Goal: Submit feedback/report problem

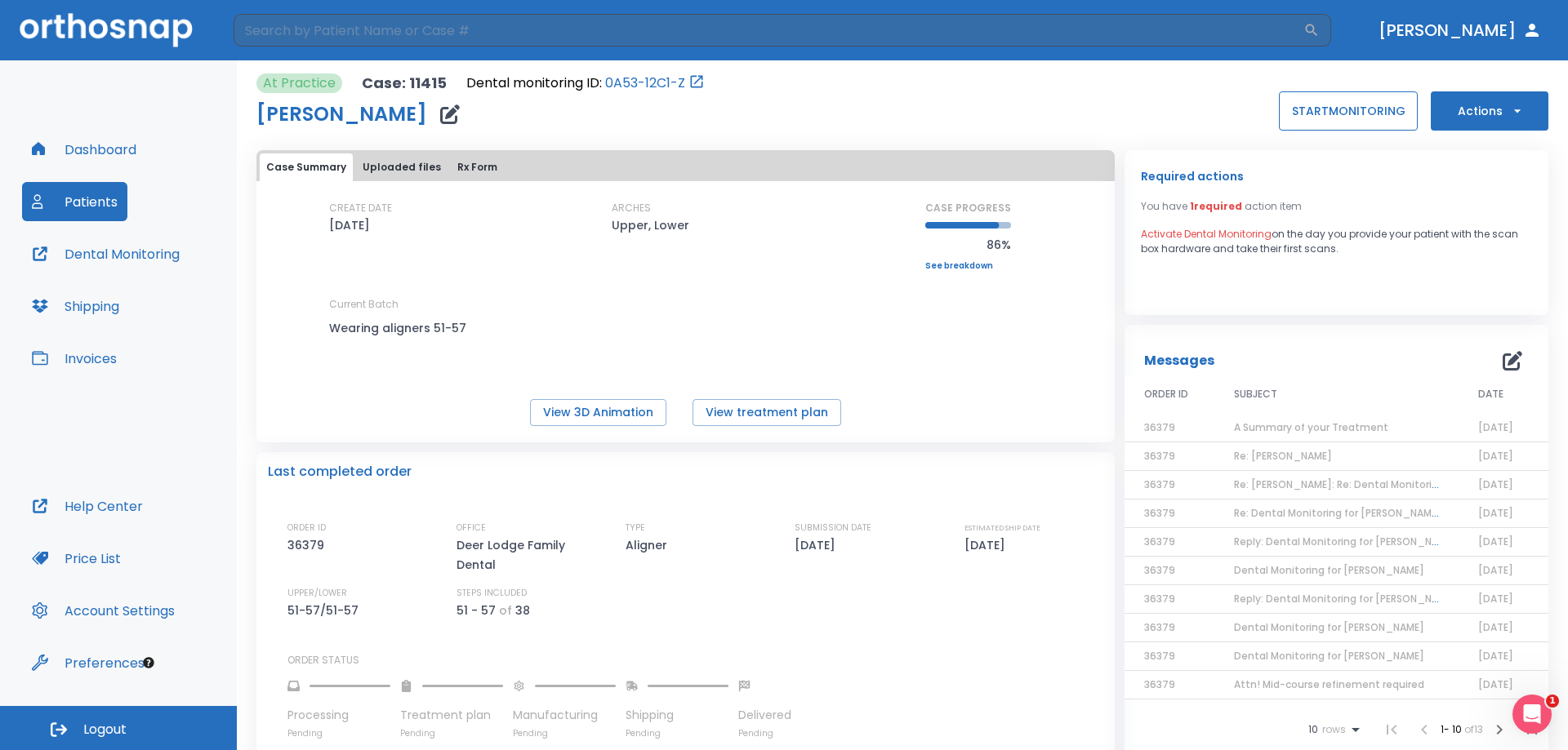
click at [1372, 108] on button "START MONITORING" at bounding box center [1348, 111] width 139 height 39
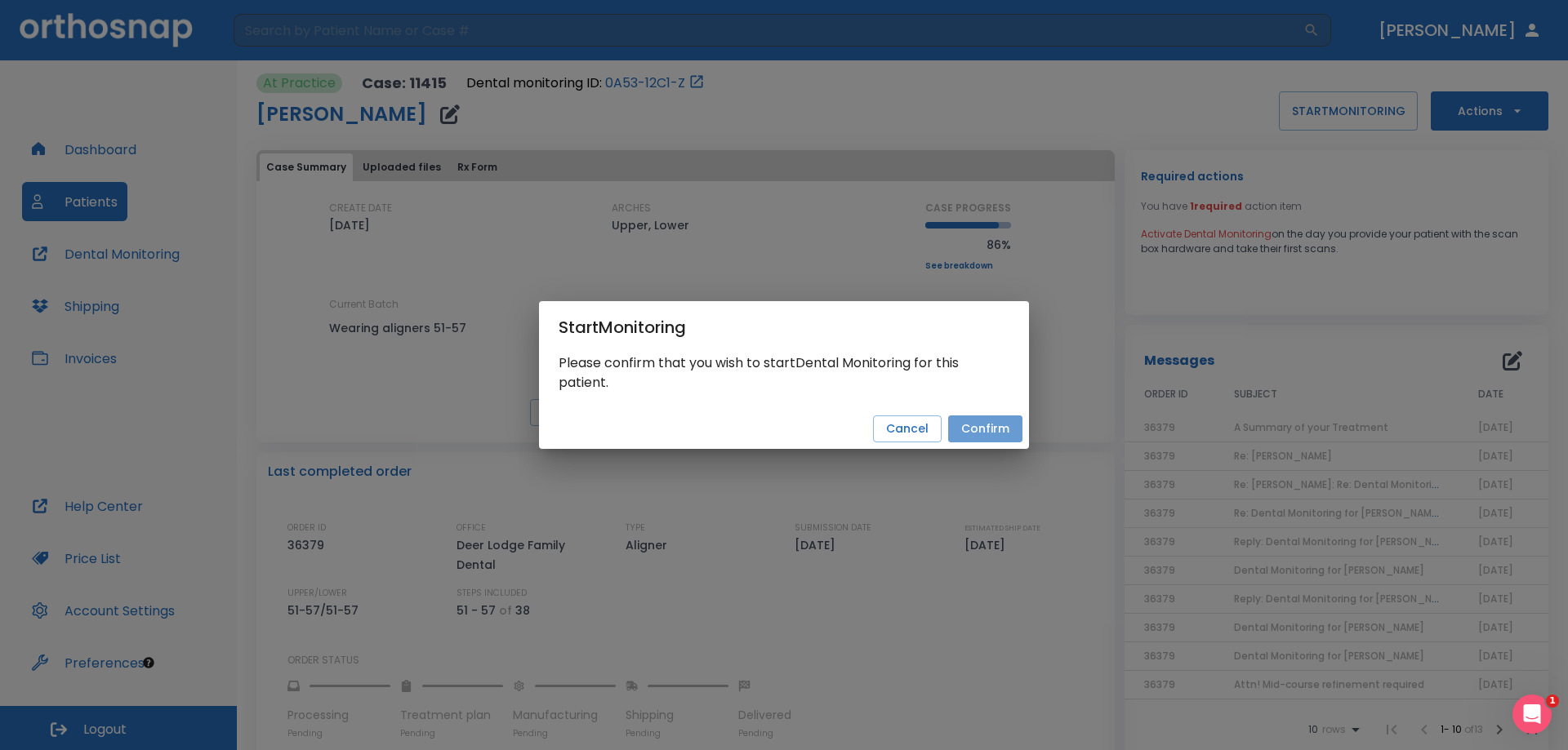
click at [983, 424] on button "Confirm" at bounding box center [984, 429] width 74 height 27
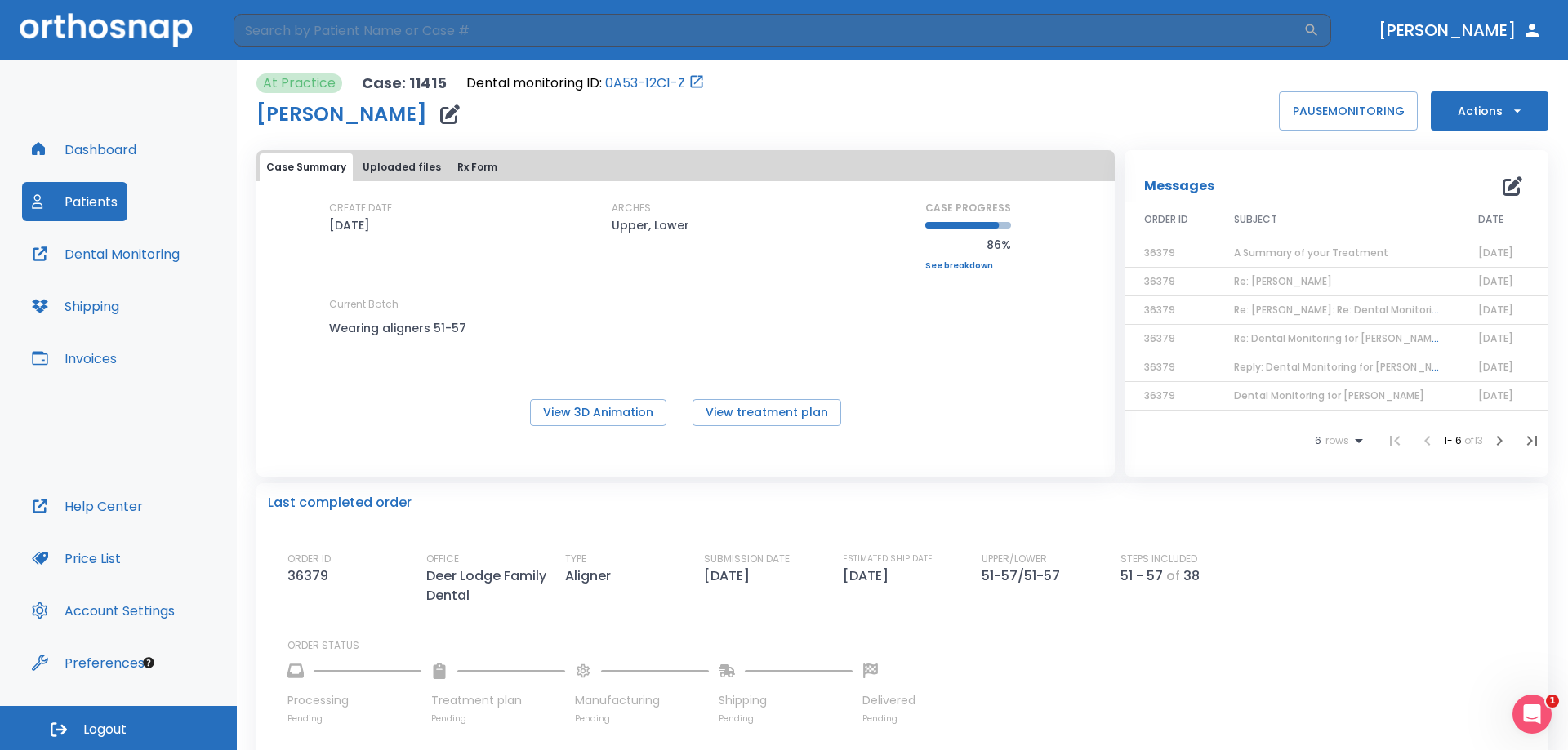
click at [156, 254] on button "Dental Monitoring" at bounding box center [105, 253] width 167 height 39
click at [714, 411] on button "View treatment plan" at bounding box center [767, 412] width 149 height 27
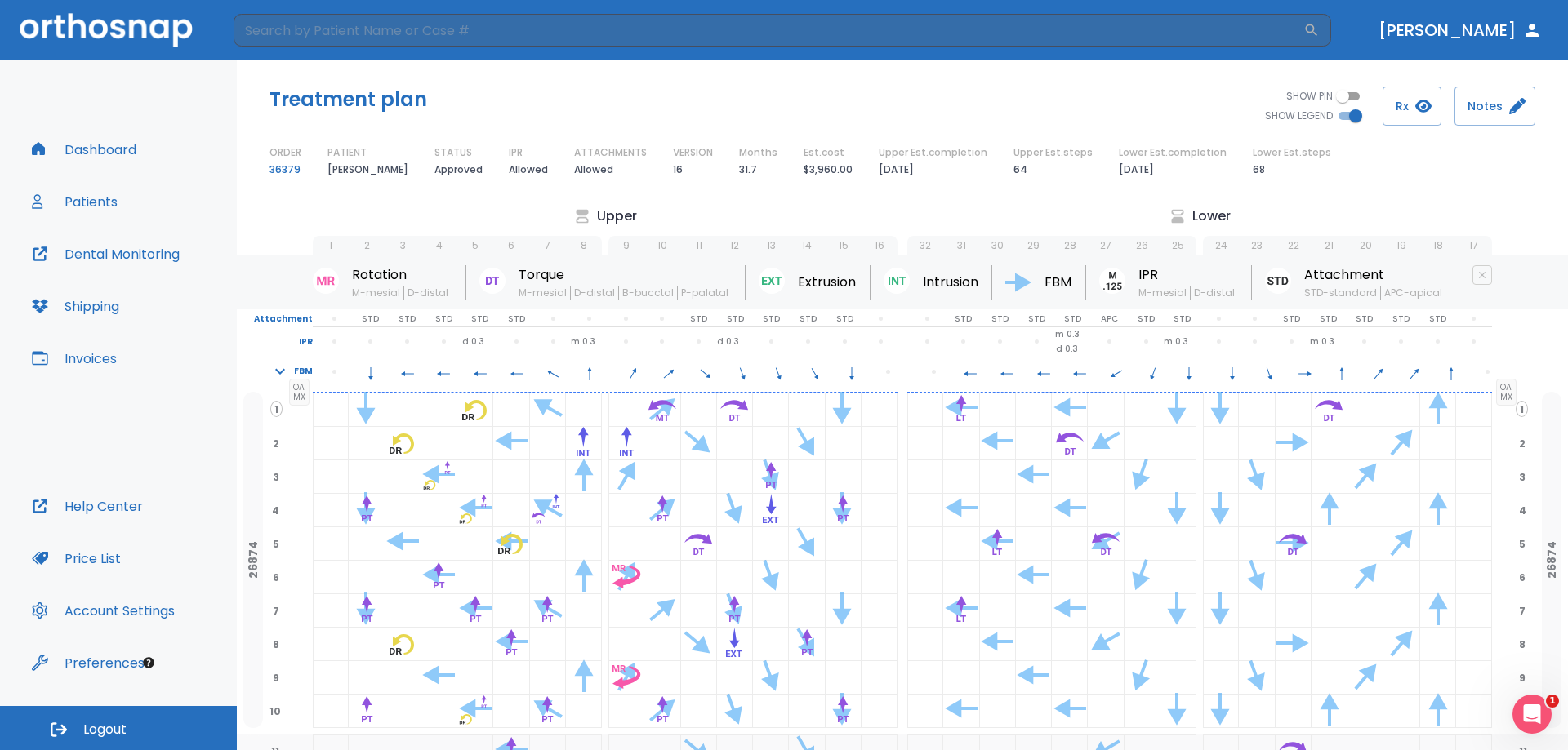
click at [108, 203] on button "Patients" at bounding box center [74, 201] width 105 height 39
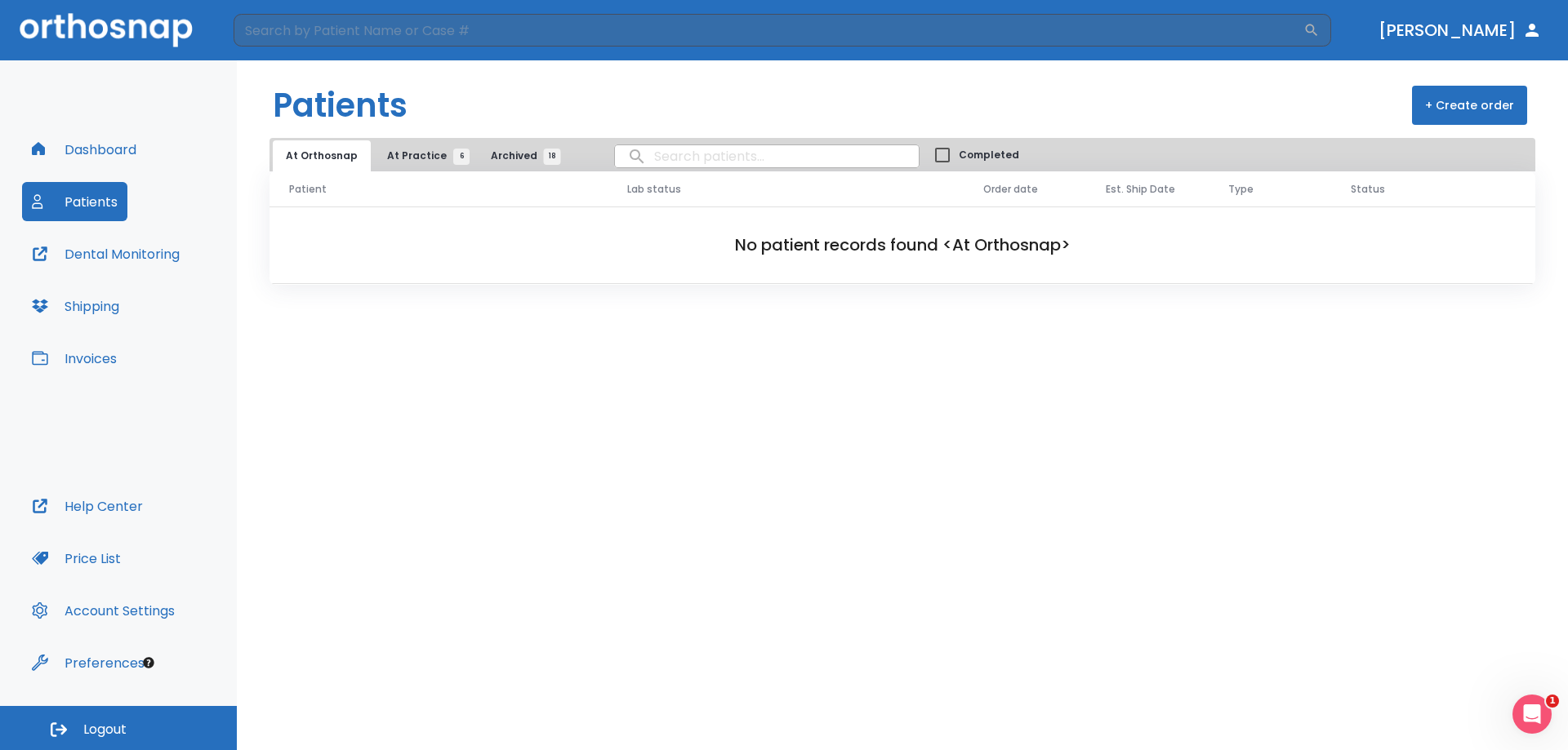
click at [97, 152] on button "Dashboard" at bounding box center [84, 149] width 124 height 39
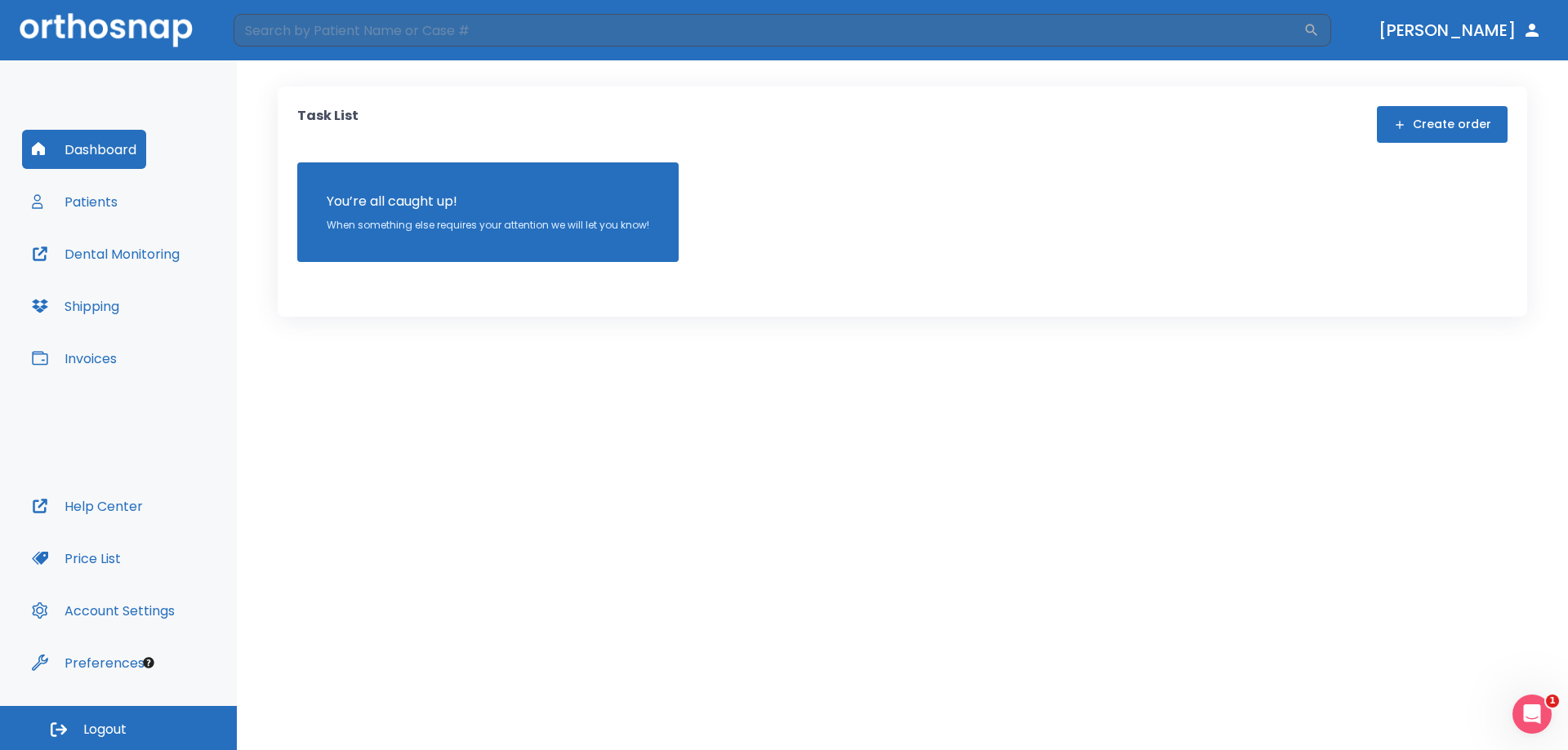
click at [1466, 30] on button "[PERSON_NAME]" at bounding box center [1460, 30] width 176 height 30
click at [144, 18] on img at bounding box center [105, 30] width 173 height 33
click at [101, 205] on button "Patients" at bounding box center [74, 201] width 105 height 39
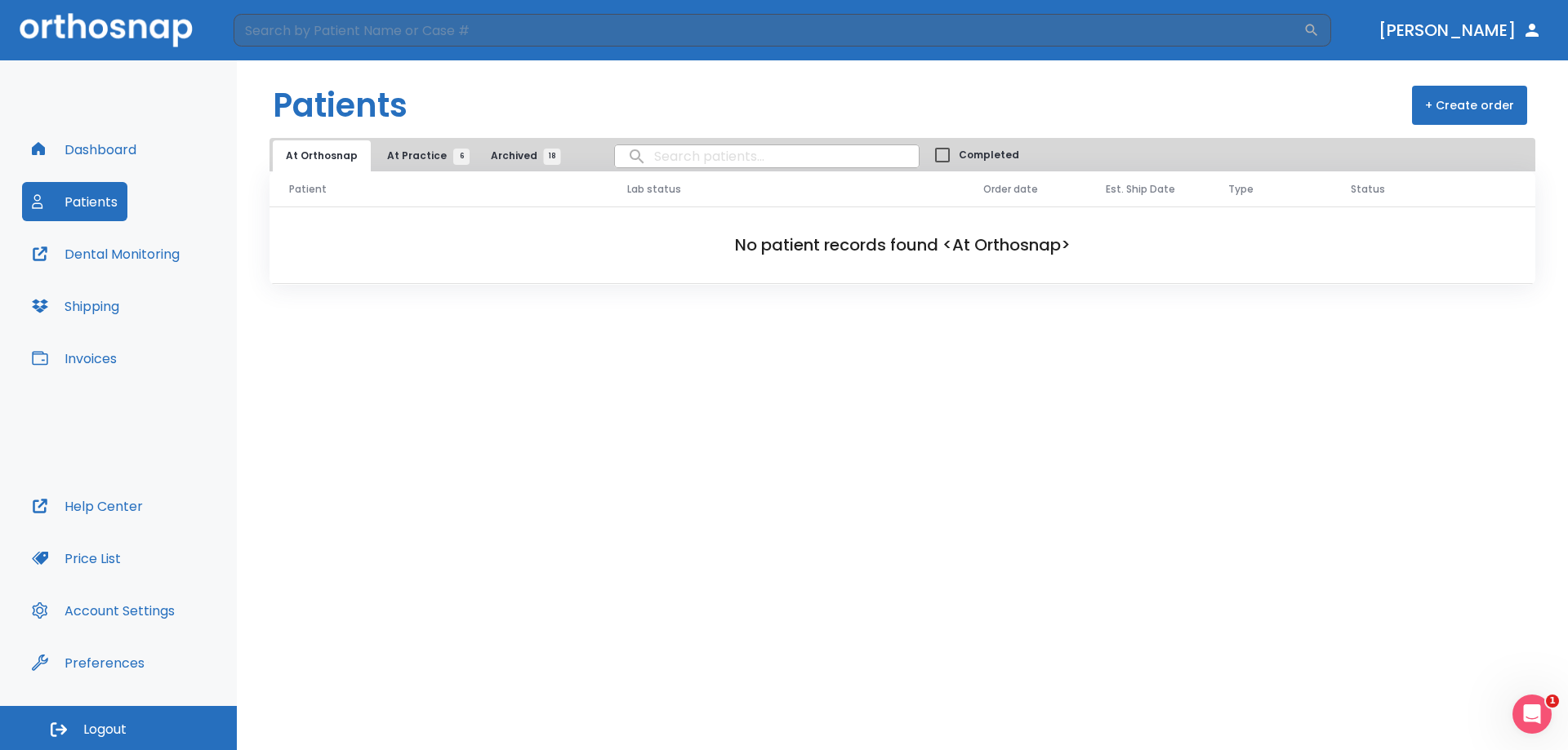
click at [420, 157] on span "At Practice 6" at bounding box center [423, 156] width 74 height 15
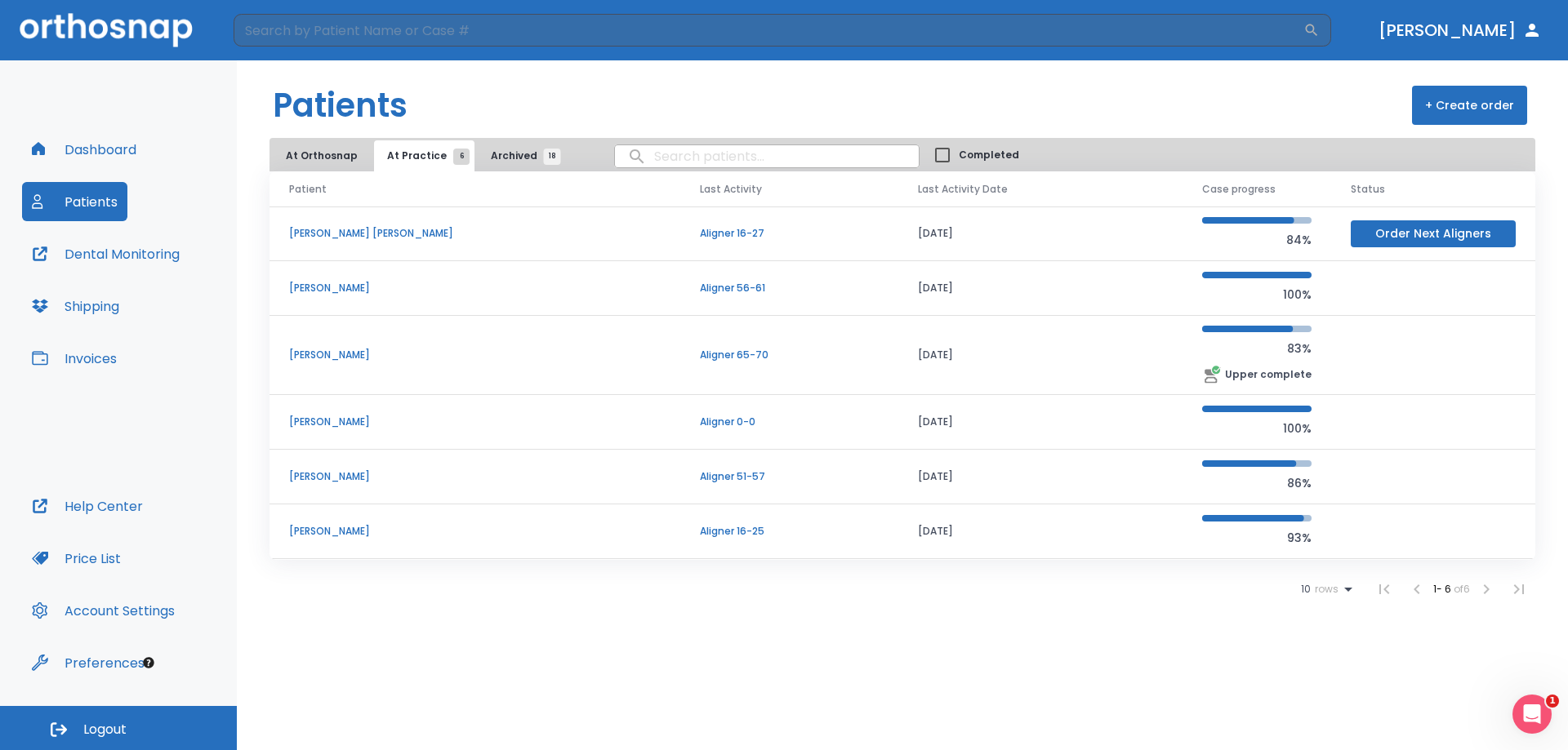
click at [781, 284] on p "Aligner 56-61" at bounding box center [788, 287] width 179 height 15
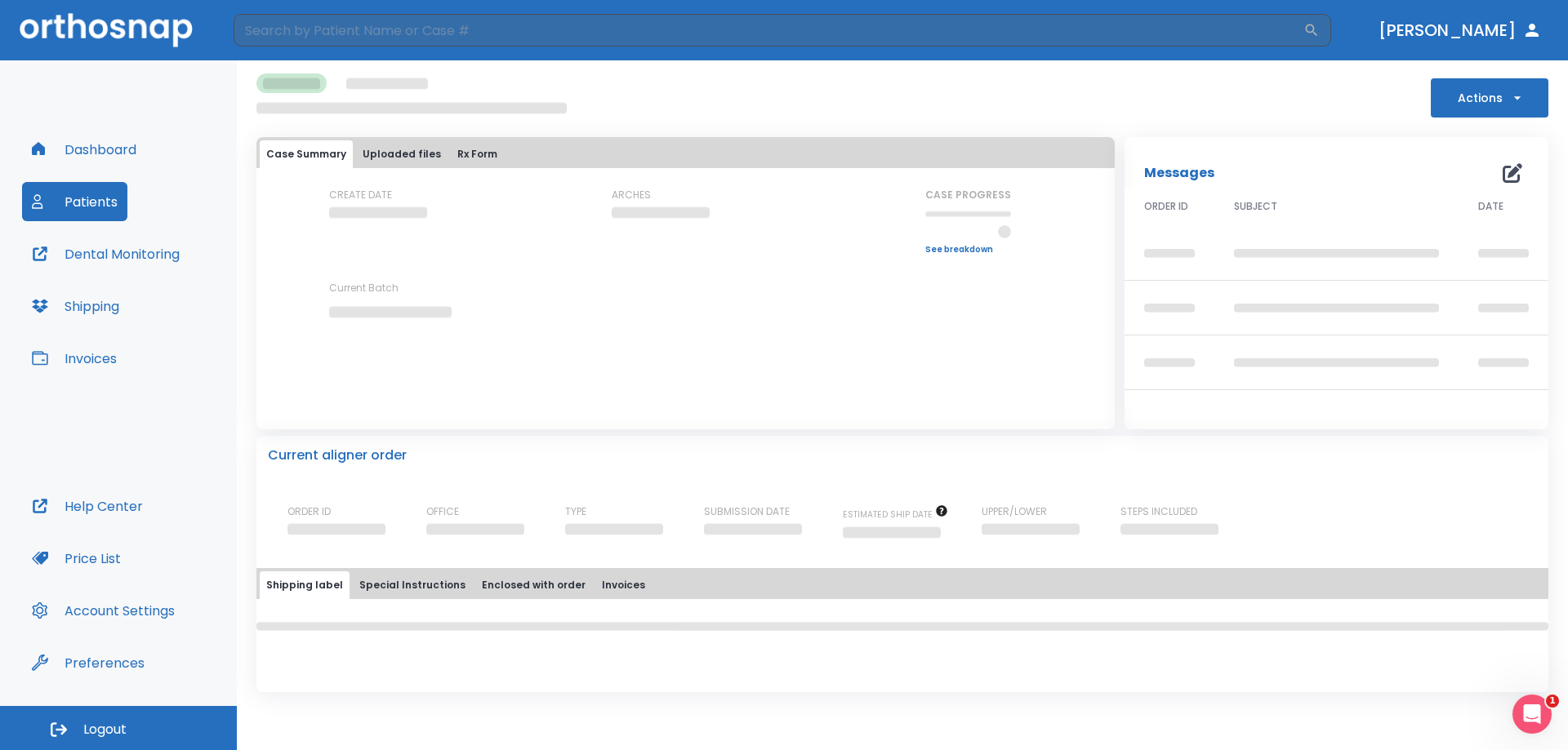
click at [1520, 105] on button "Actions" at bounding box center [1489, 98] width 118 height 39
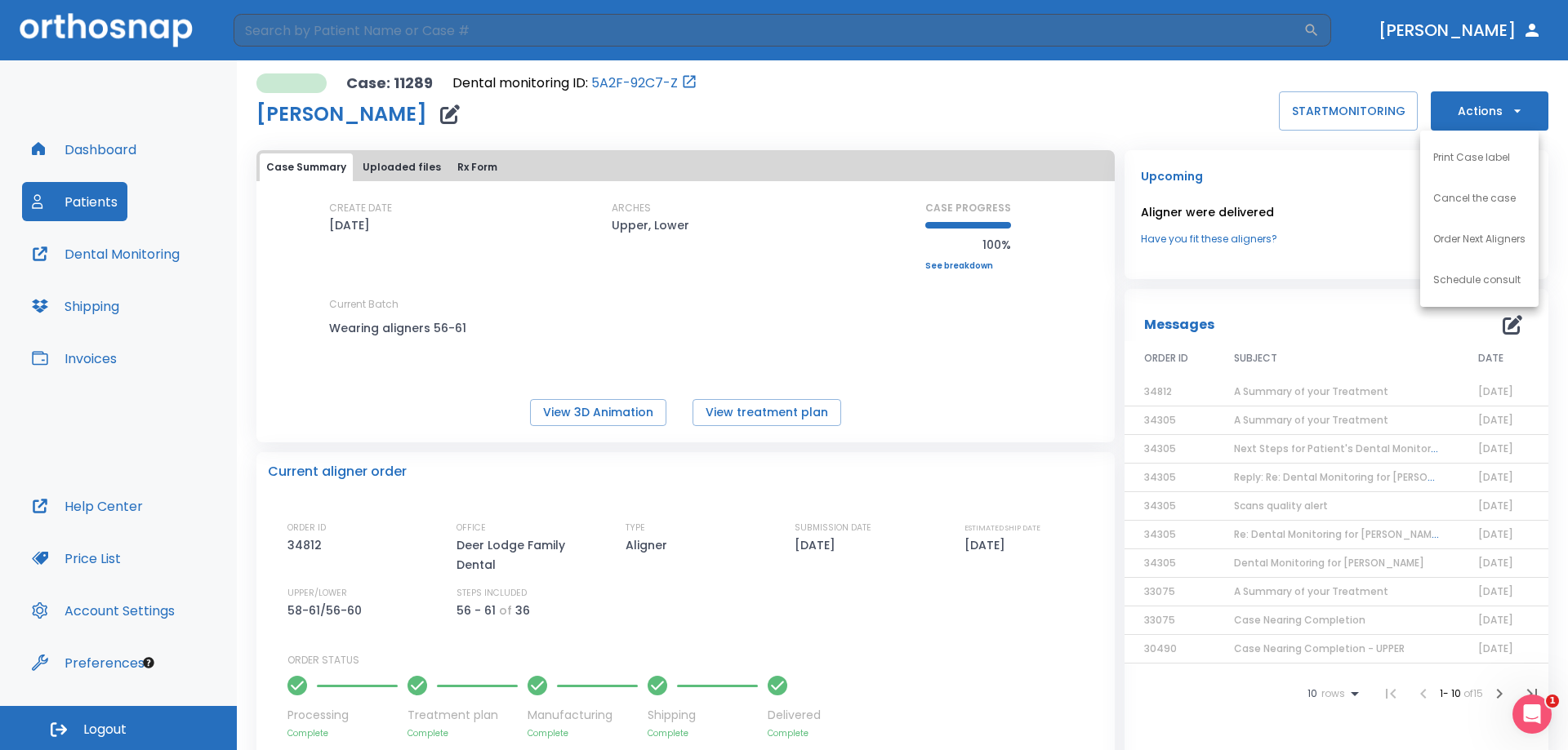
click at [439, 116] on div at bounding box center [784, 375] width 1568 height 750
click at [440, 116] on icon "button" at bounding box center [449, 114] width 19 height 19
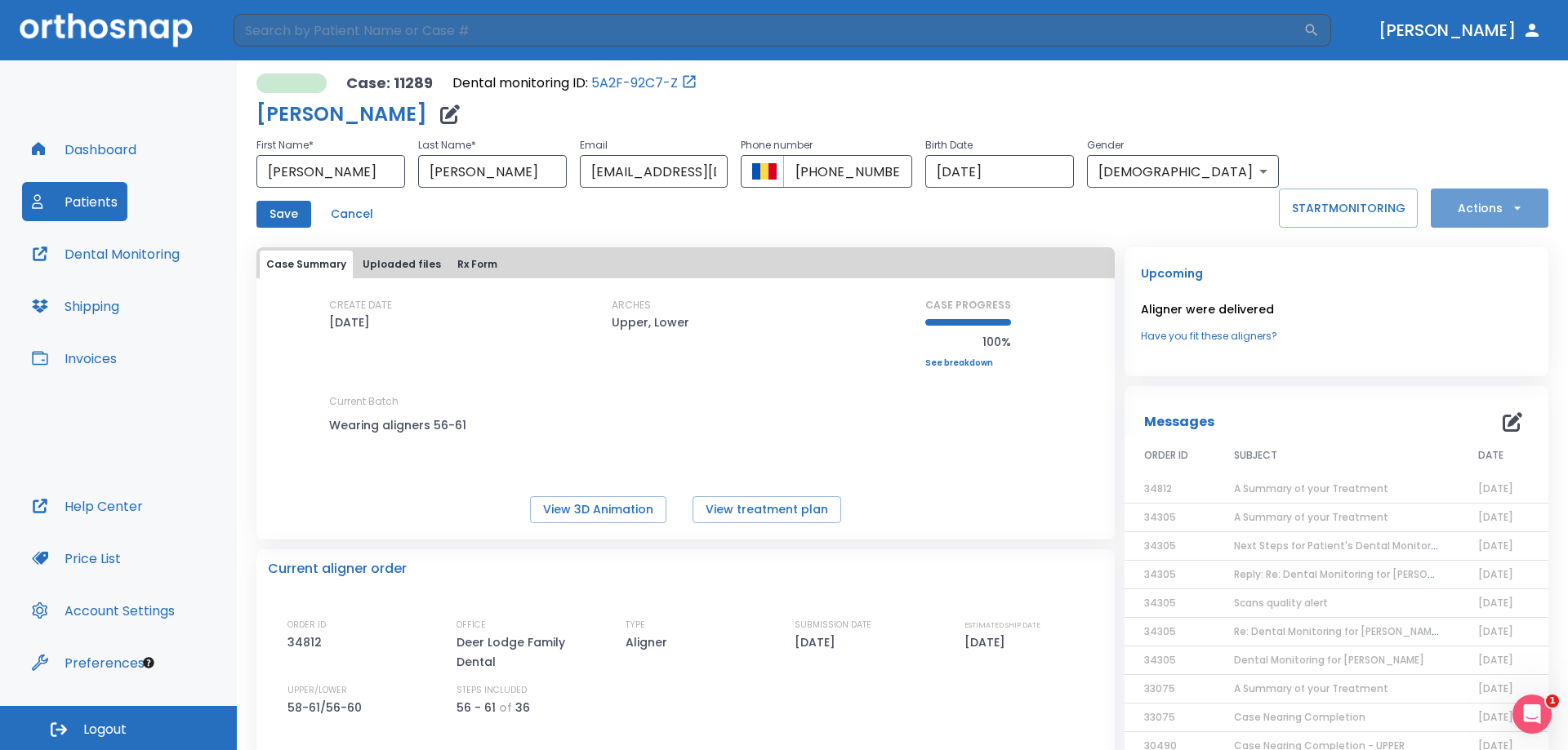
click at [1514, 213] on button "Actions" at bounding box center [1489, 208] width 118 height 39
click at [1504, 139] on div at bounding box center [784, 375] width 1568 height 750
click at [85, 206] on button "Patients" at bounding box center [74, 201] width 105 height 39
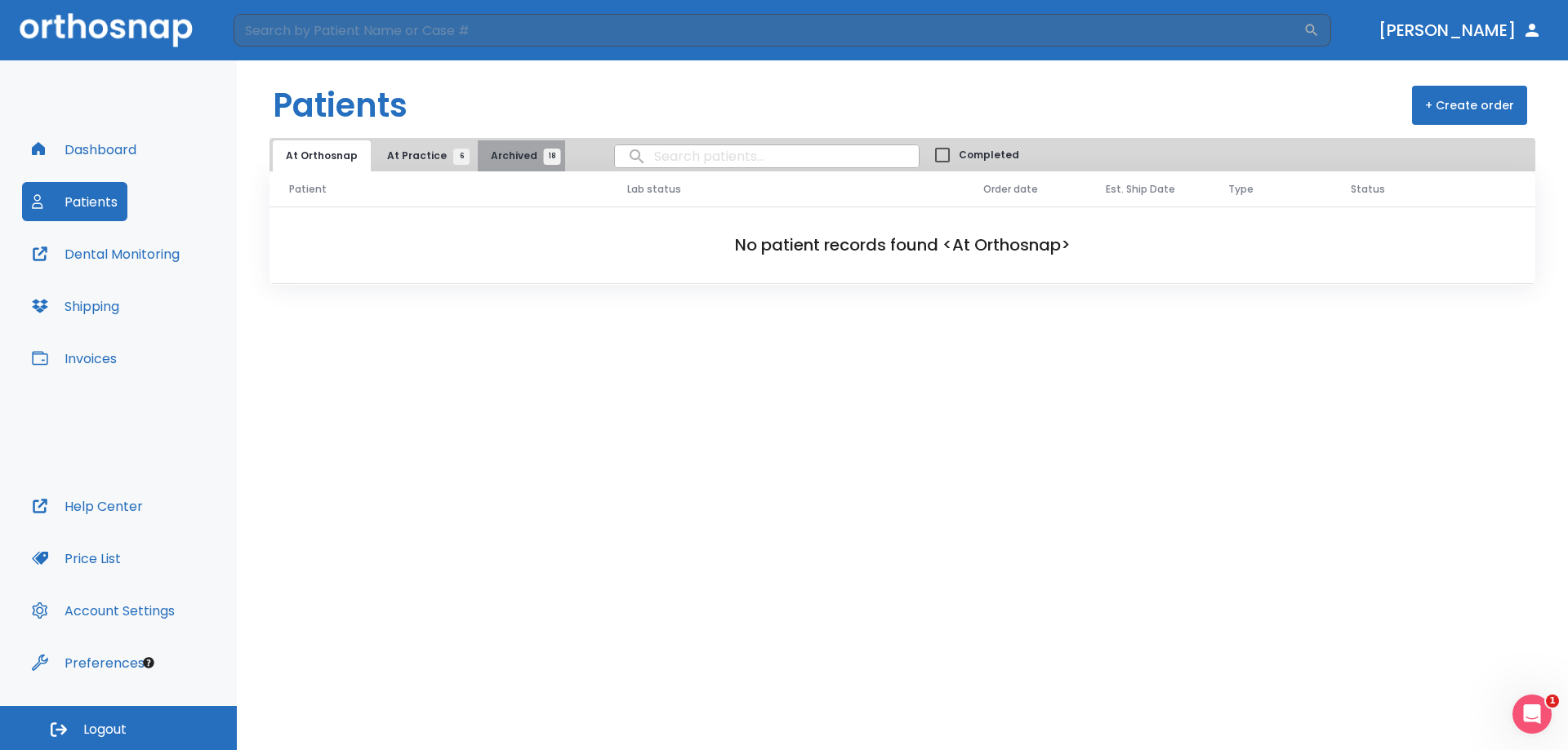
click at [508, 150] on span "Archived 18" at bounding box center [521, 156] width 61 height 15
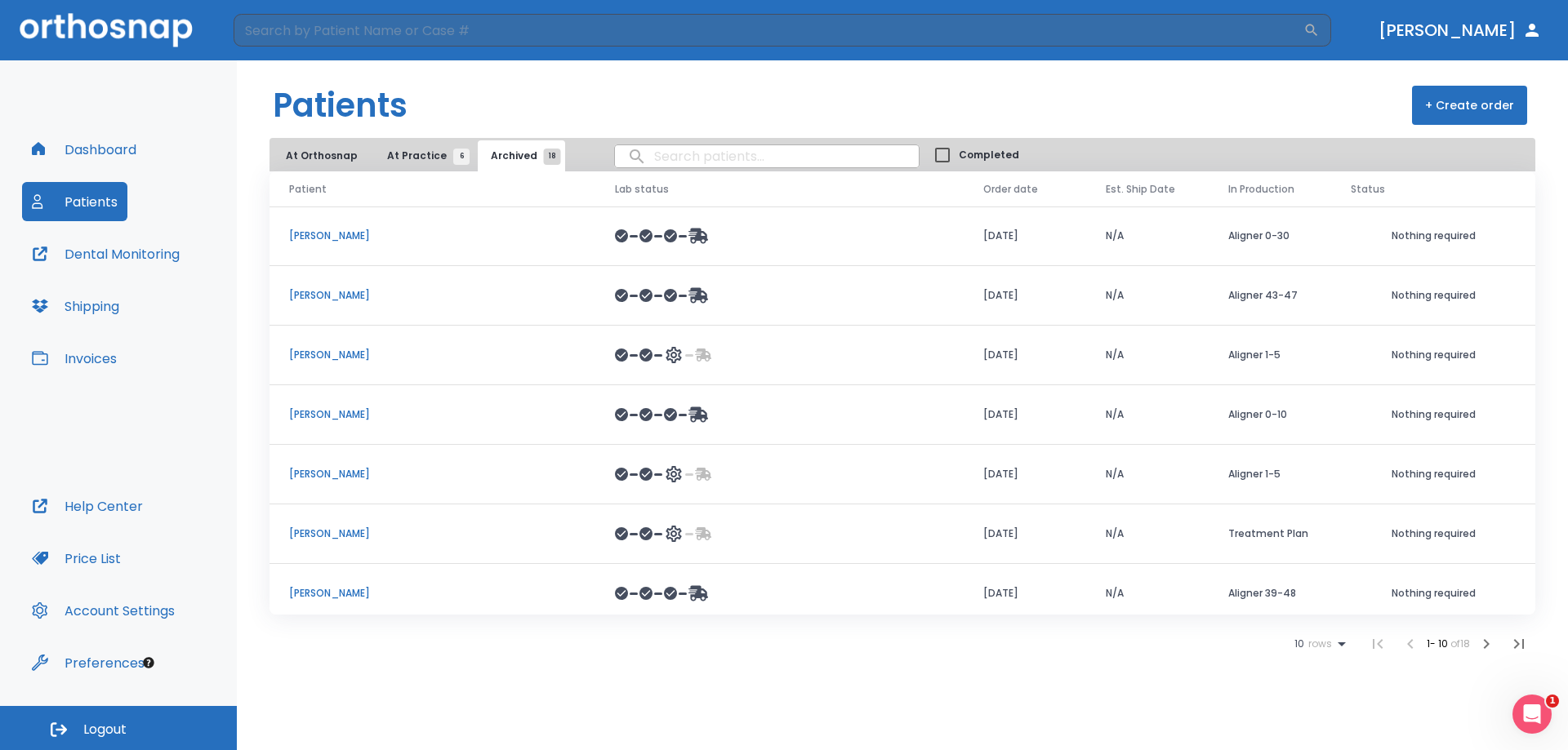
click at [411, 152] on span "At Practice 6" at bounding box center [423, 156] width 74 height 15
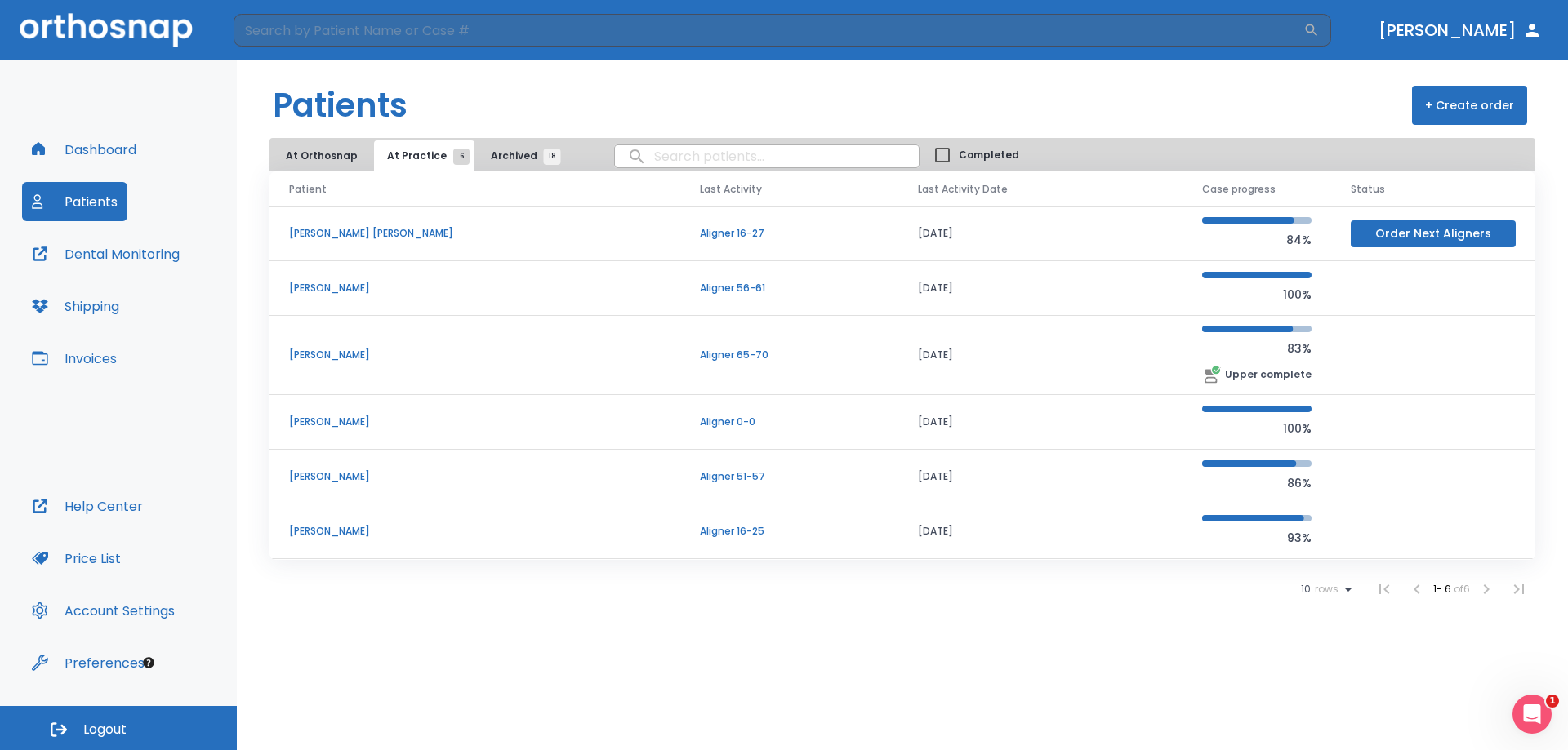
click at [926, 151] on input "Completed" at bounding box center [942, 154] width 32 height 32
checkbox input "true"
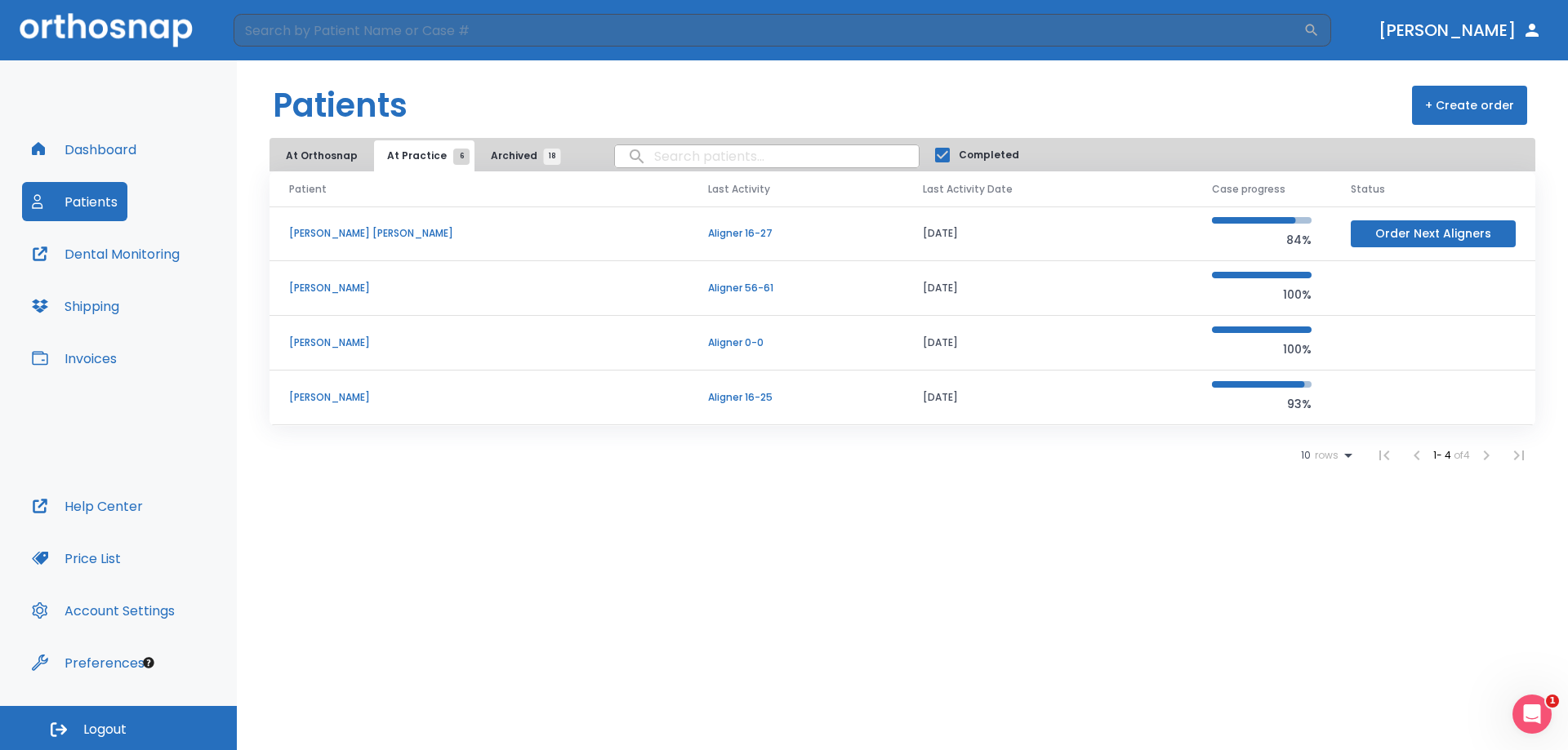
click at [321, 149] on button "At Orthosnap" at bounding box center [321, 156] width 98 height 31
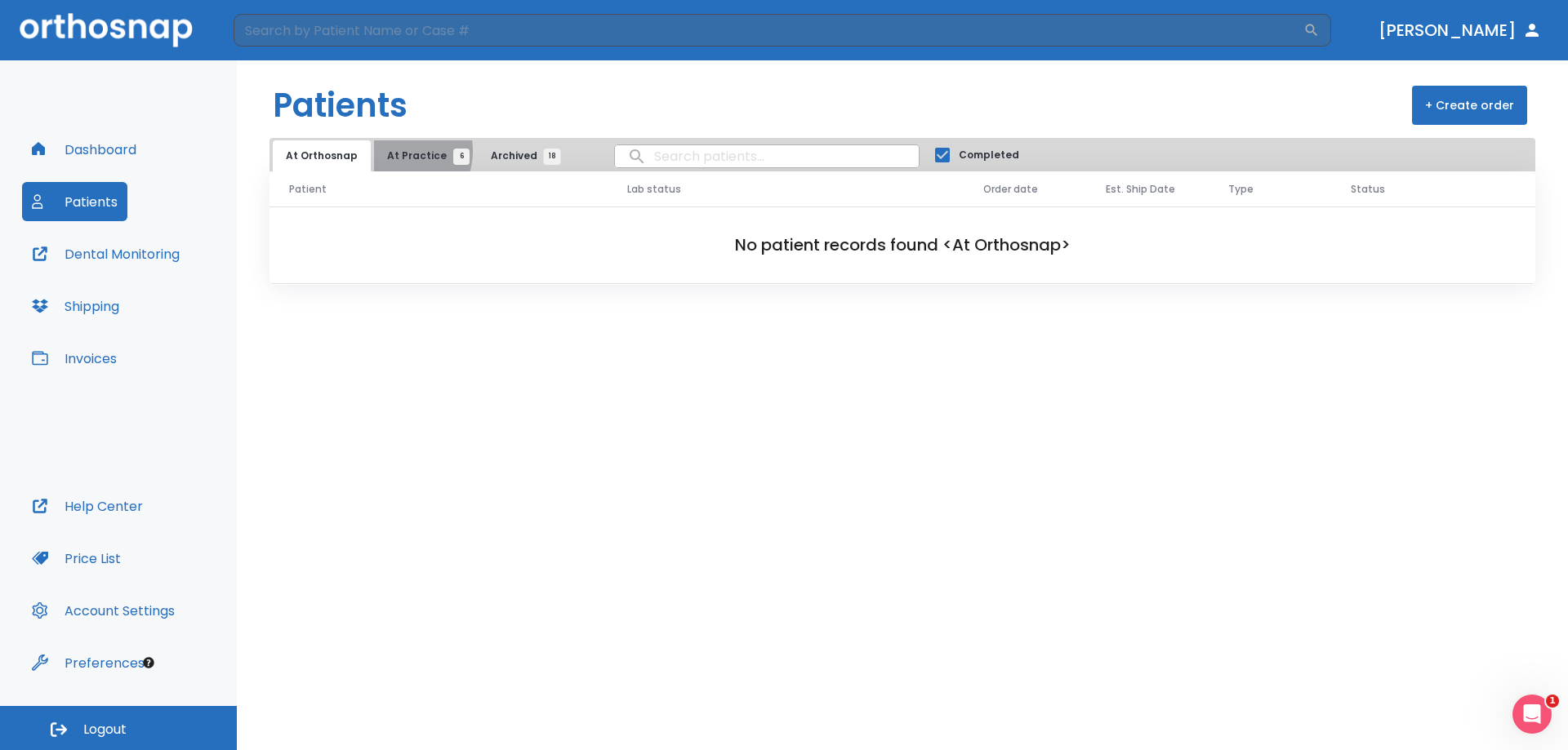
click at [394, 151] on span "At Practice 6" at bounding box center [423, 156] width 74 height 15
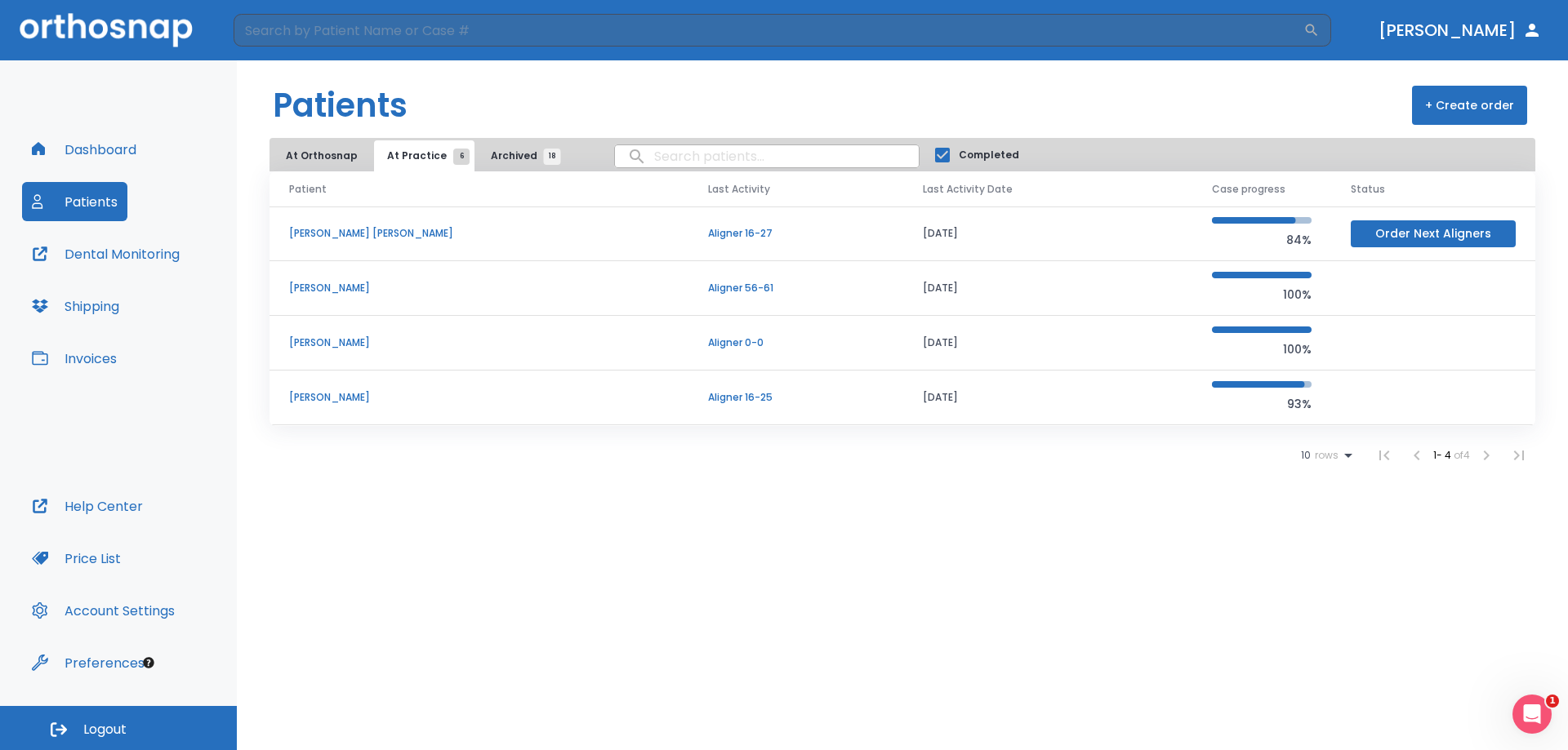
click at [654, 468] on div "10 rows 1 - 4 of 4" at bounding box center [902, 455] width 1266 height 32
click at [409, 145] on button "At Practice 6" at bounding box center [423, 156] width 100 height 31
click at [98, 154] on button "Dashboard" at bounding box center [84, 149] width 124 height 39
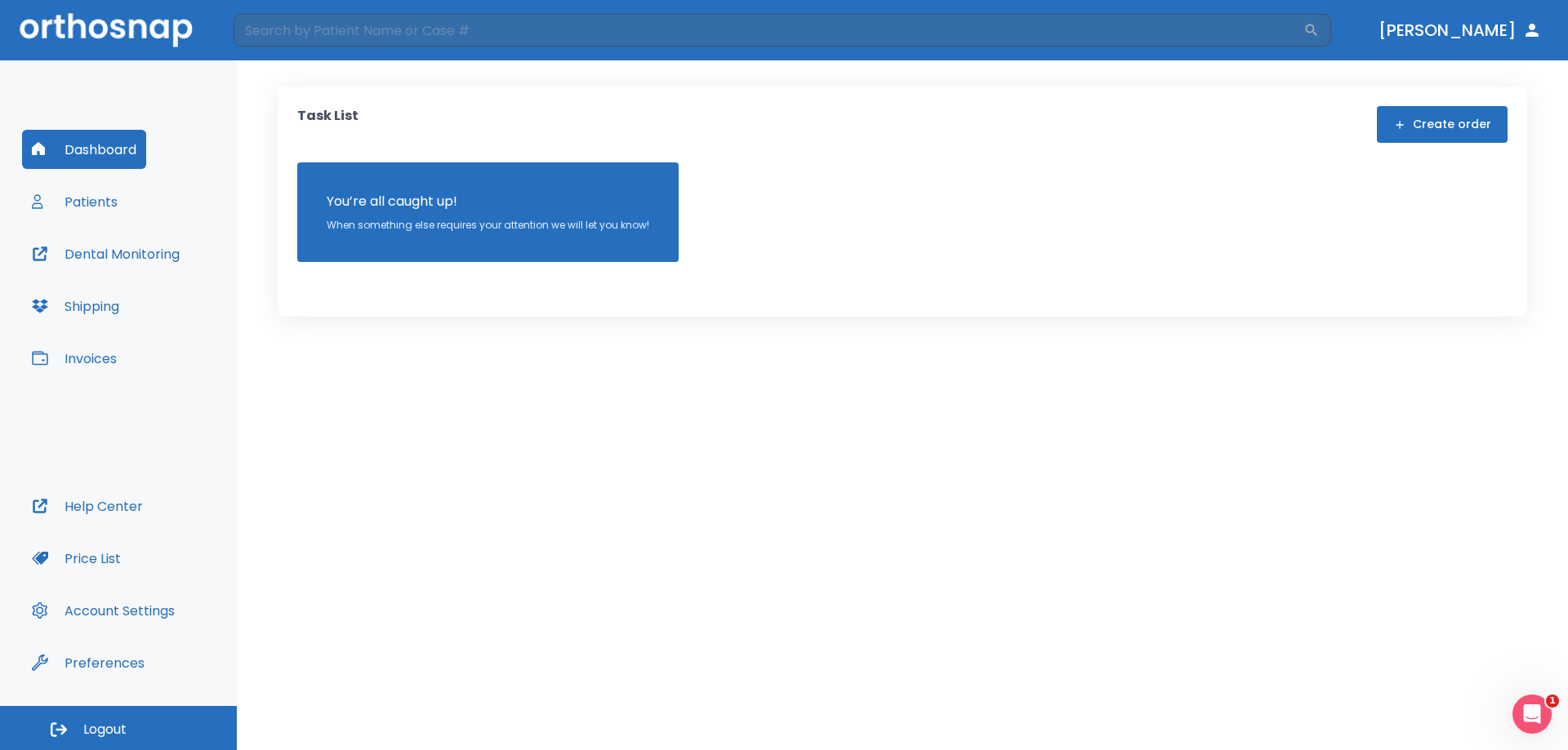
click at [87, 200] on button "Patients" at bounding box center [74, 201] width 105 height 39
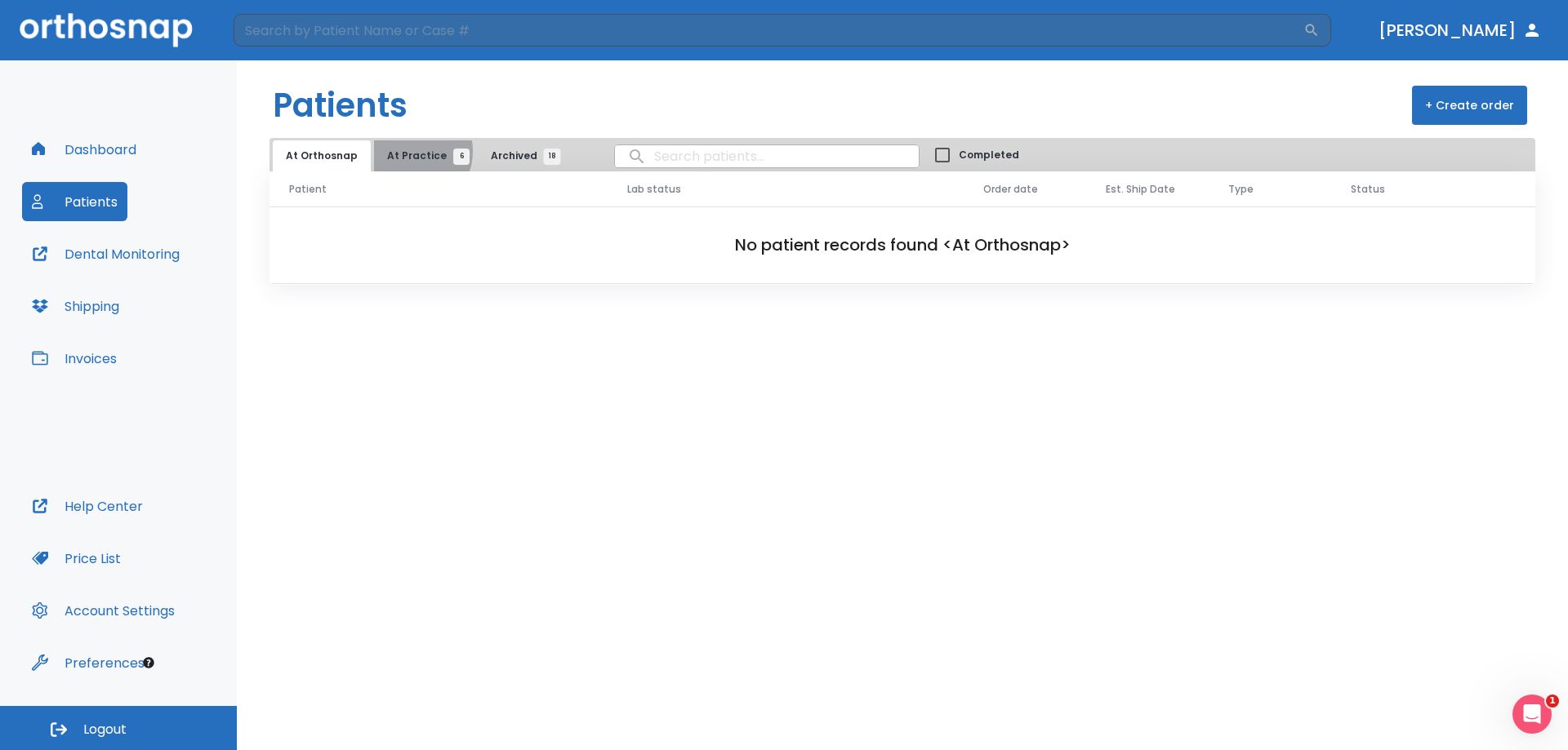
click at [401, 151] on span "At Practice 6" at bounding box center [423, 156] width 74 height 15
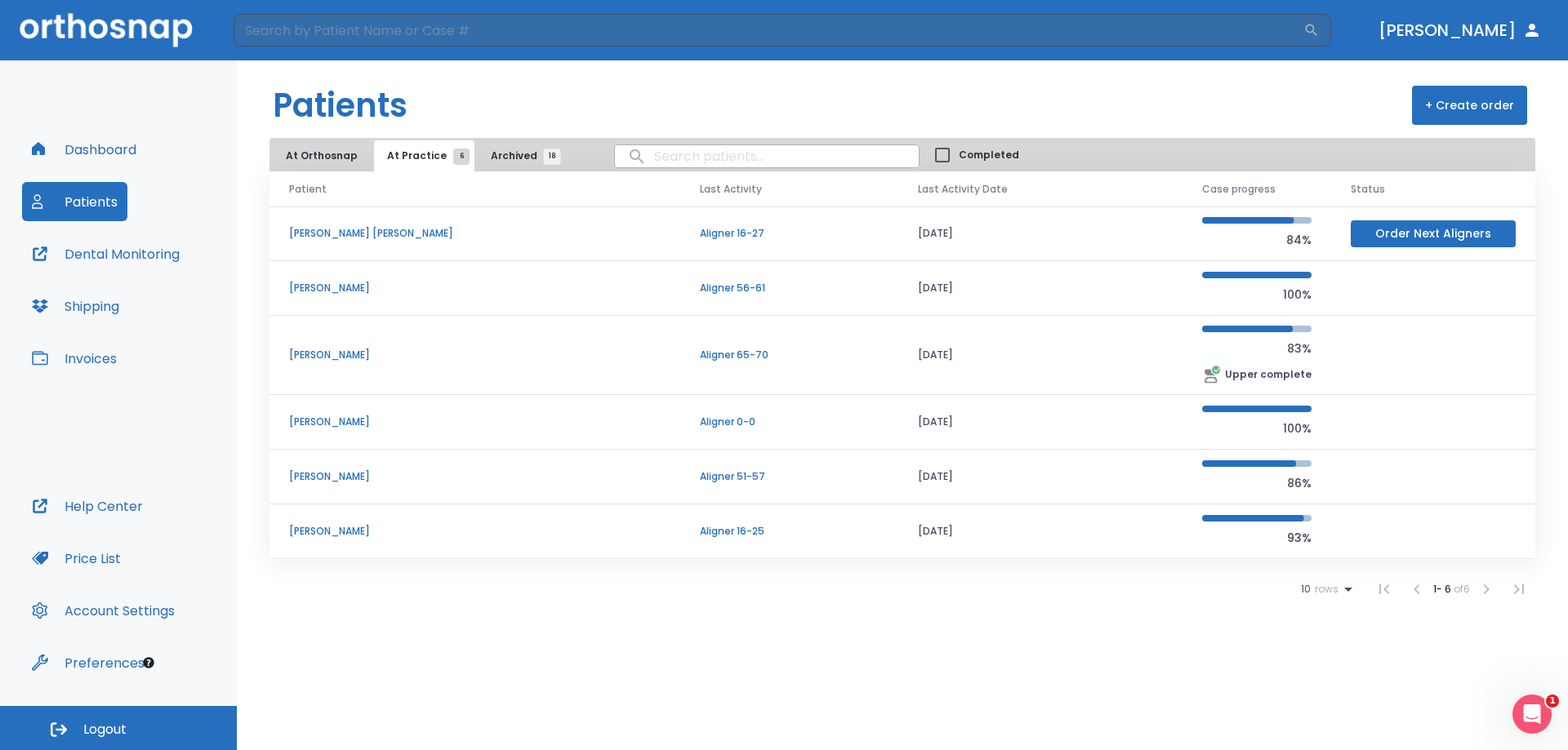
click at [700, 476] on p "Aligner 51-57" at bounding box center [788, 476] width 179 height 15
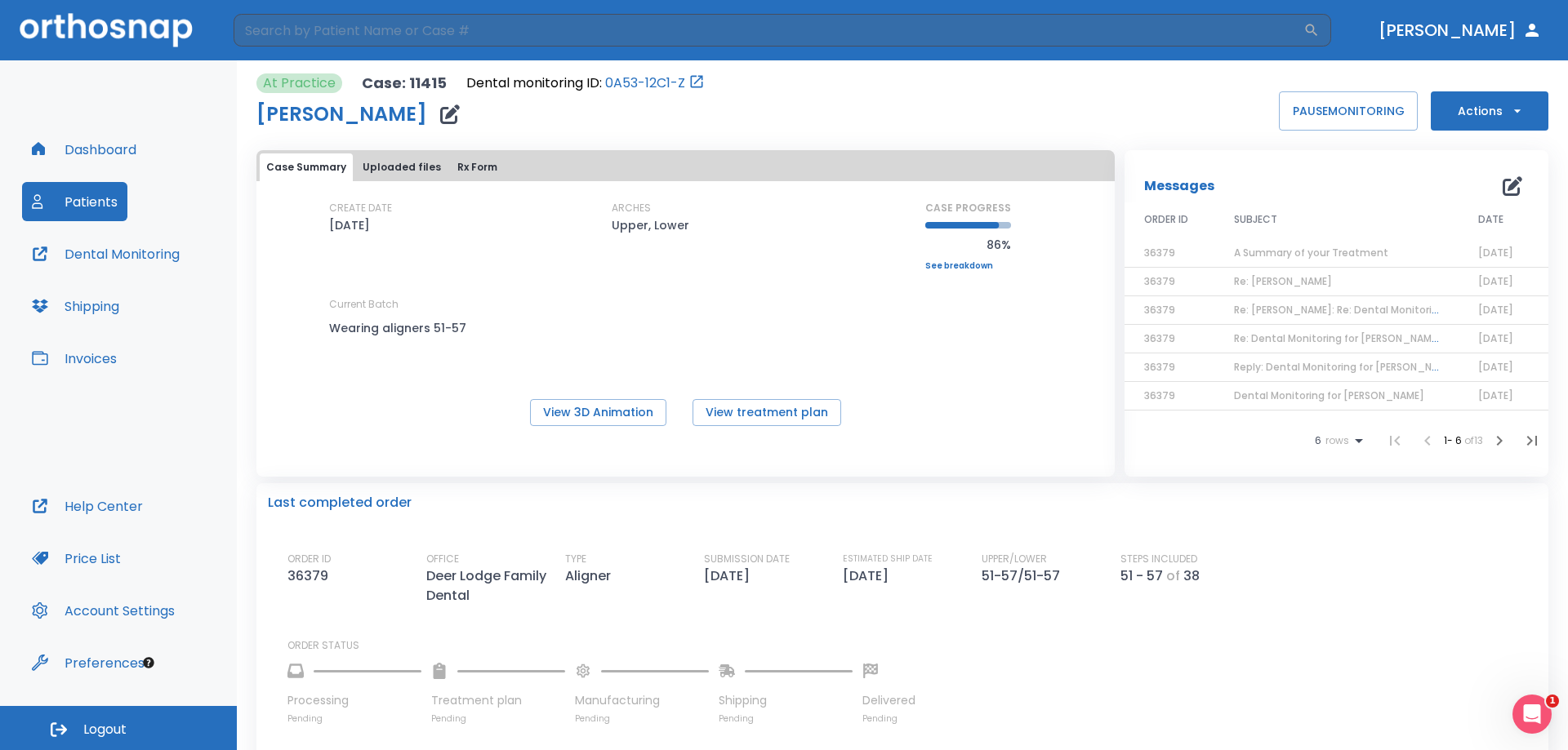
click at [977, 266] on link "See breakdown" at bounding box center [968, 266] width 85 height 10
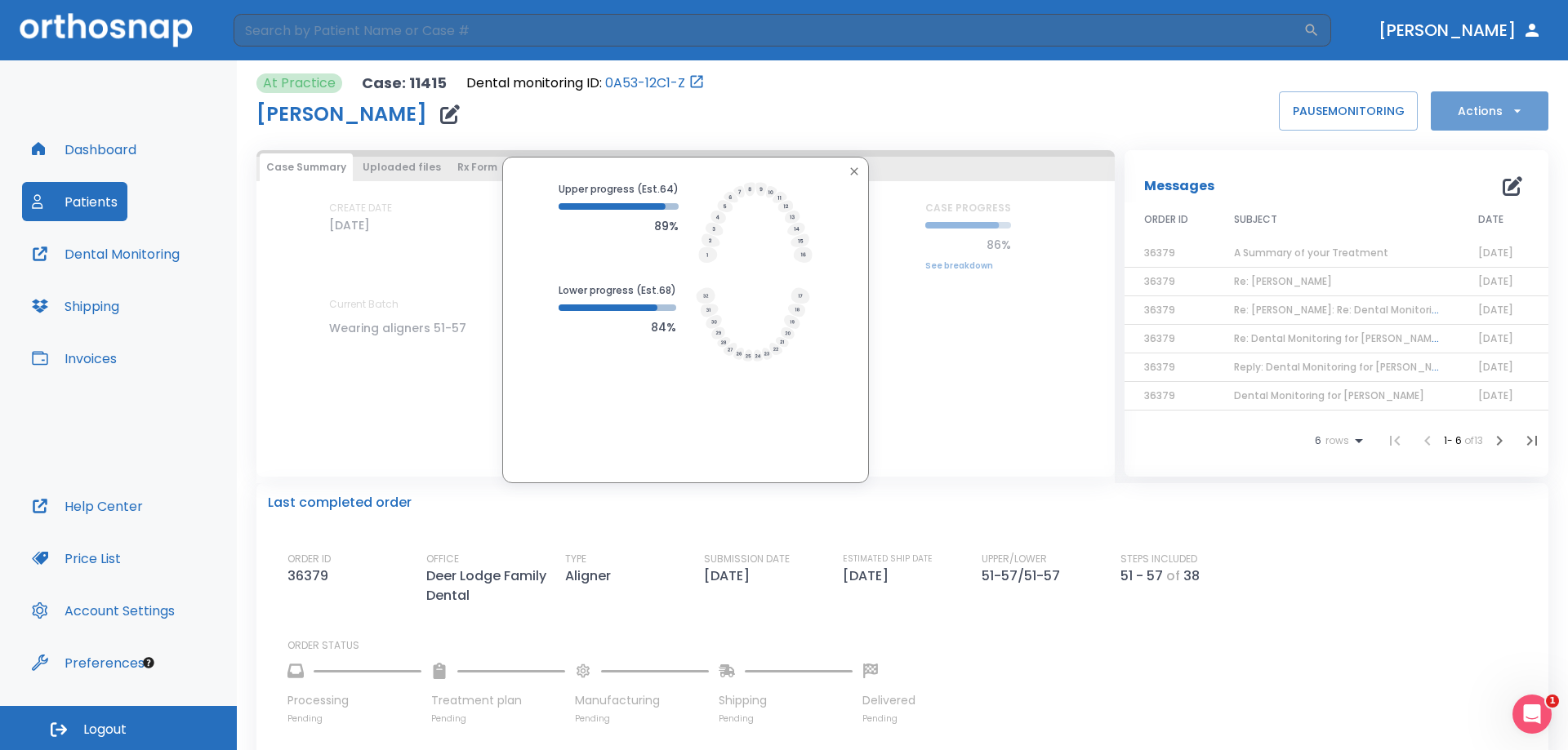
click at [1490, 114] on button "Actions" at bounding box center [1489, 111] width 118 height 39
drag, startPoint x: 1218, startPoint y: 107, endPoint x: 1193, endPoint y: 118, distance: 27.3
click at [1217, 111] on div at bounding box center [784, 375] width 1568 height 750
click at [853, 176] on icon "button" at bounding box center [854, 171] width 13 height 13
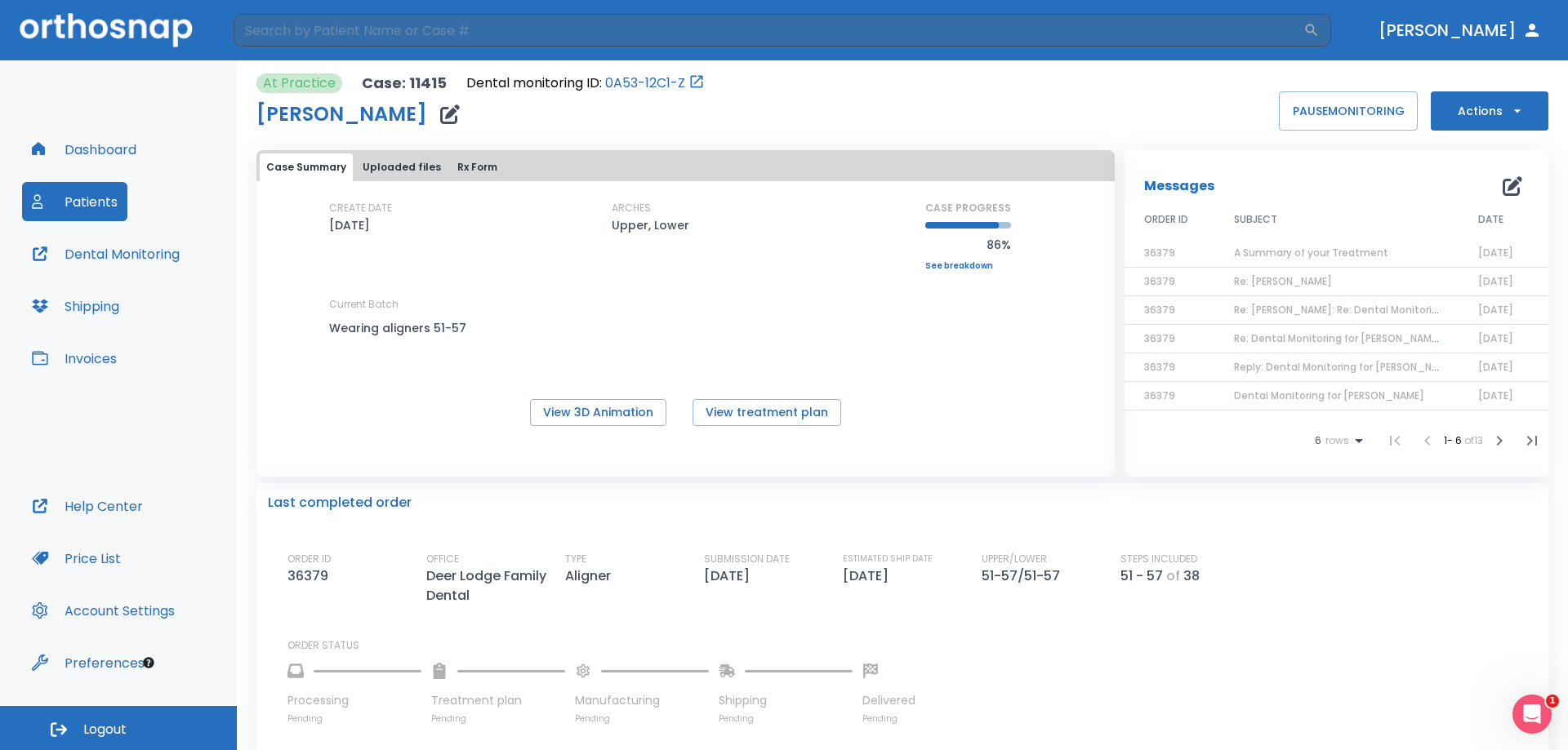
click at [1503, 186] on icon "button" at bounding box center [1512, 186] width 19 height 19
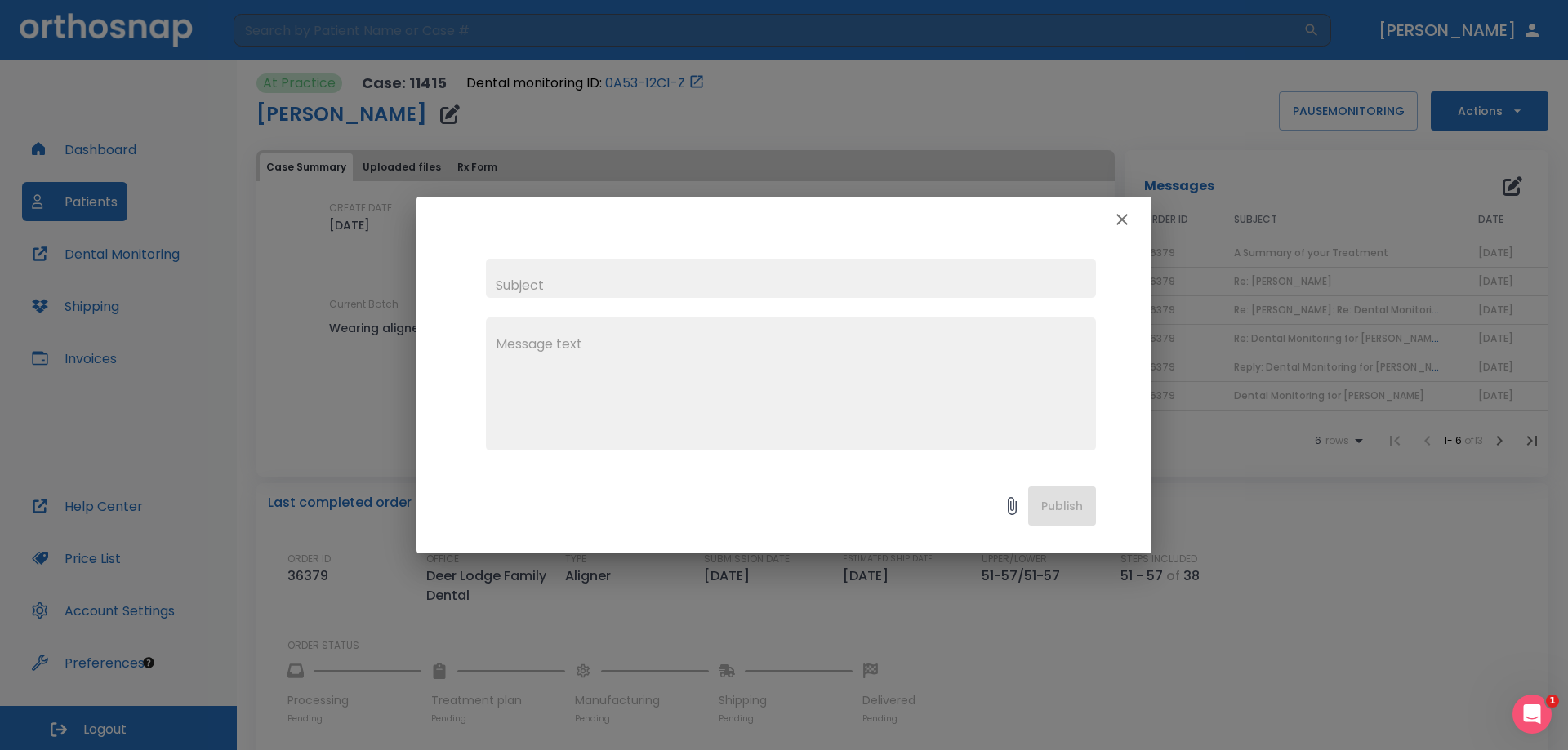
click at [801, 285] on input "text" at bounding box center [791, 278] width 610 height 39
type input "Dental Monitoring for [PERSON_NAME]"
click at [686, 350] on textarea at bounding box center [791, 390] width 591 height 112
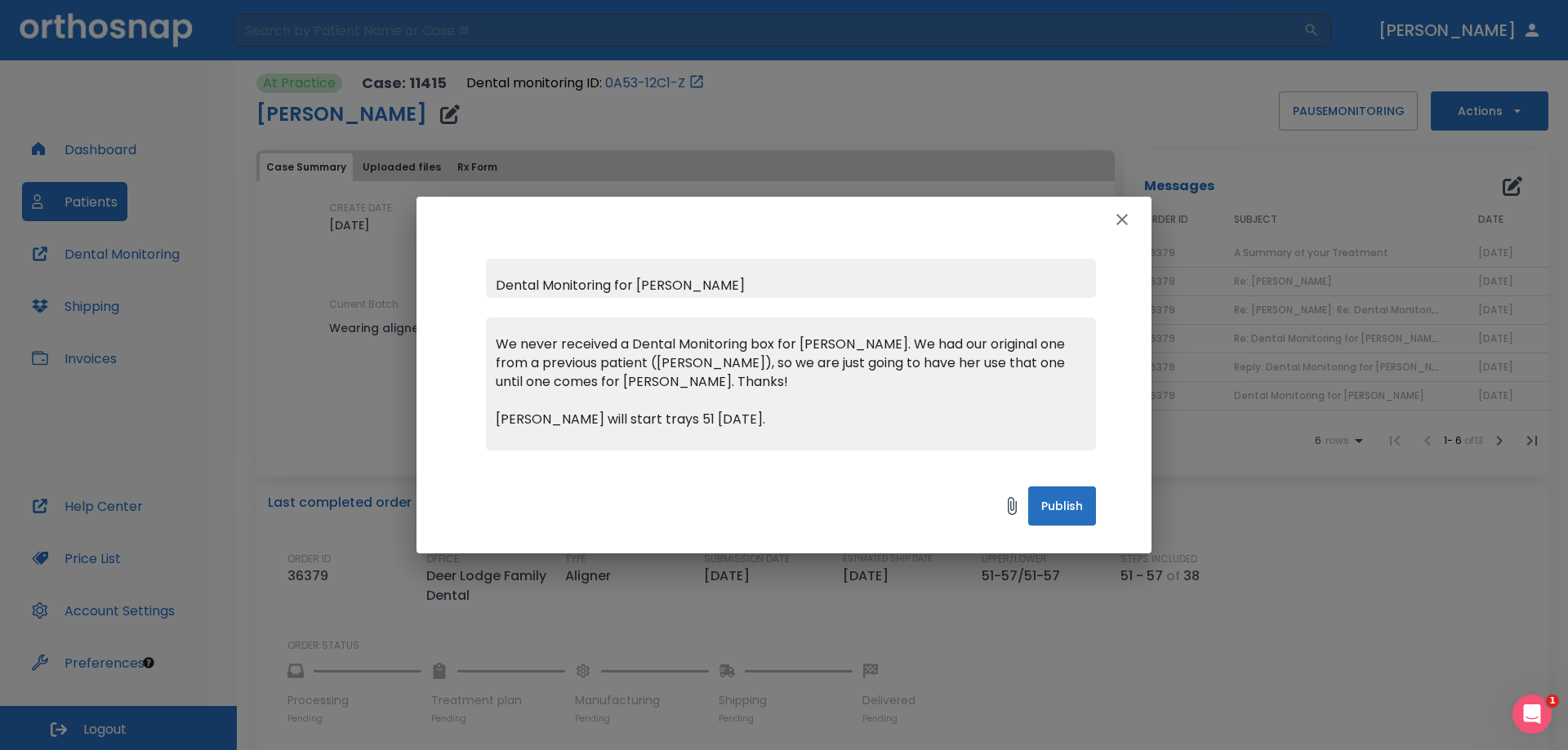
type textarea "We never received a Dental Monitoring box for Kate. We had our original one fro…"
click at [1056, 498] on button "Publish" at bounding box center [1062, 506] width 68 height 39
